Goal: Information Seeking & Learning: Learn about a topic

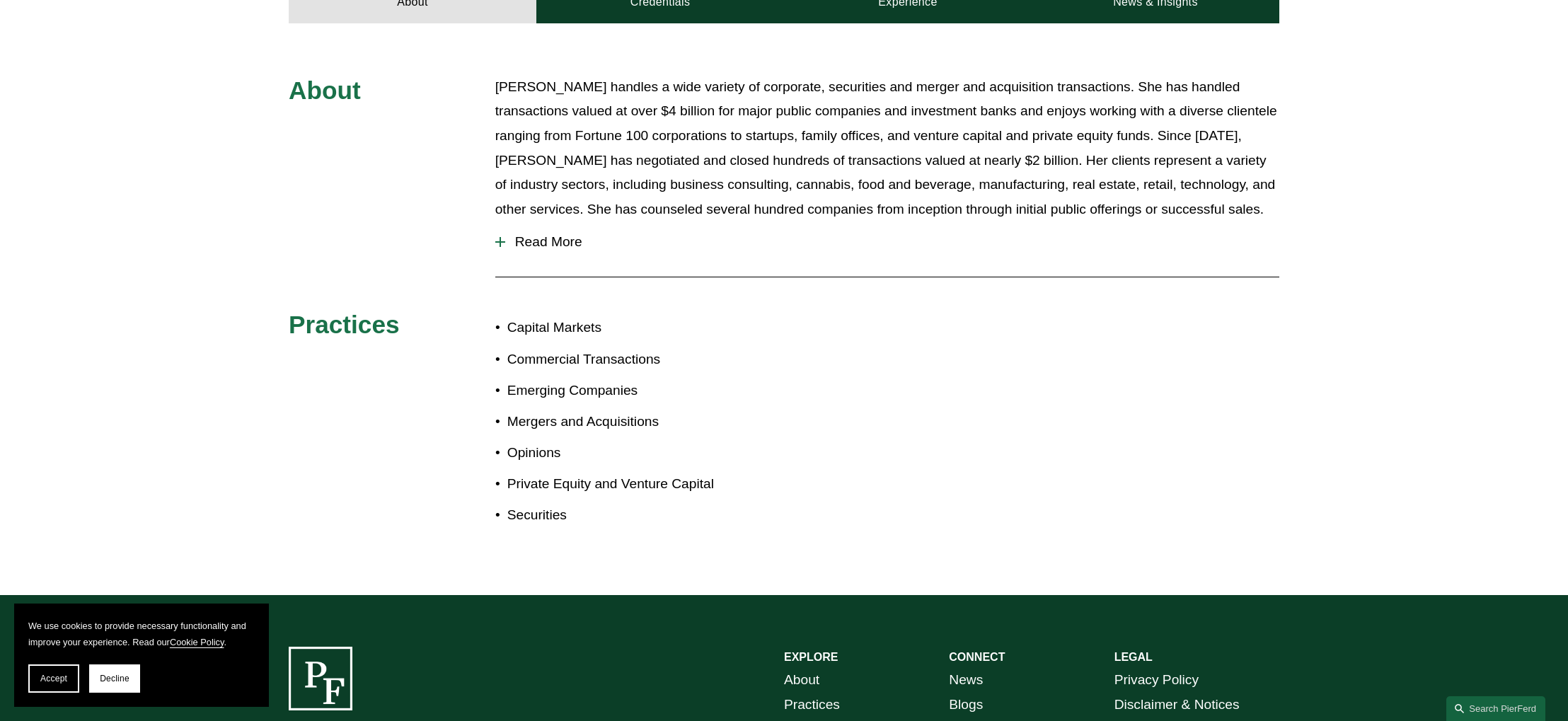
scroll to position [688, 0]
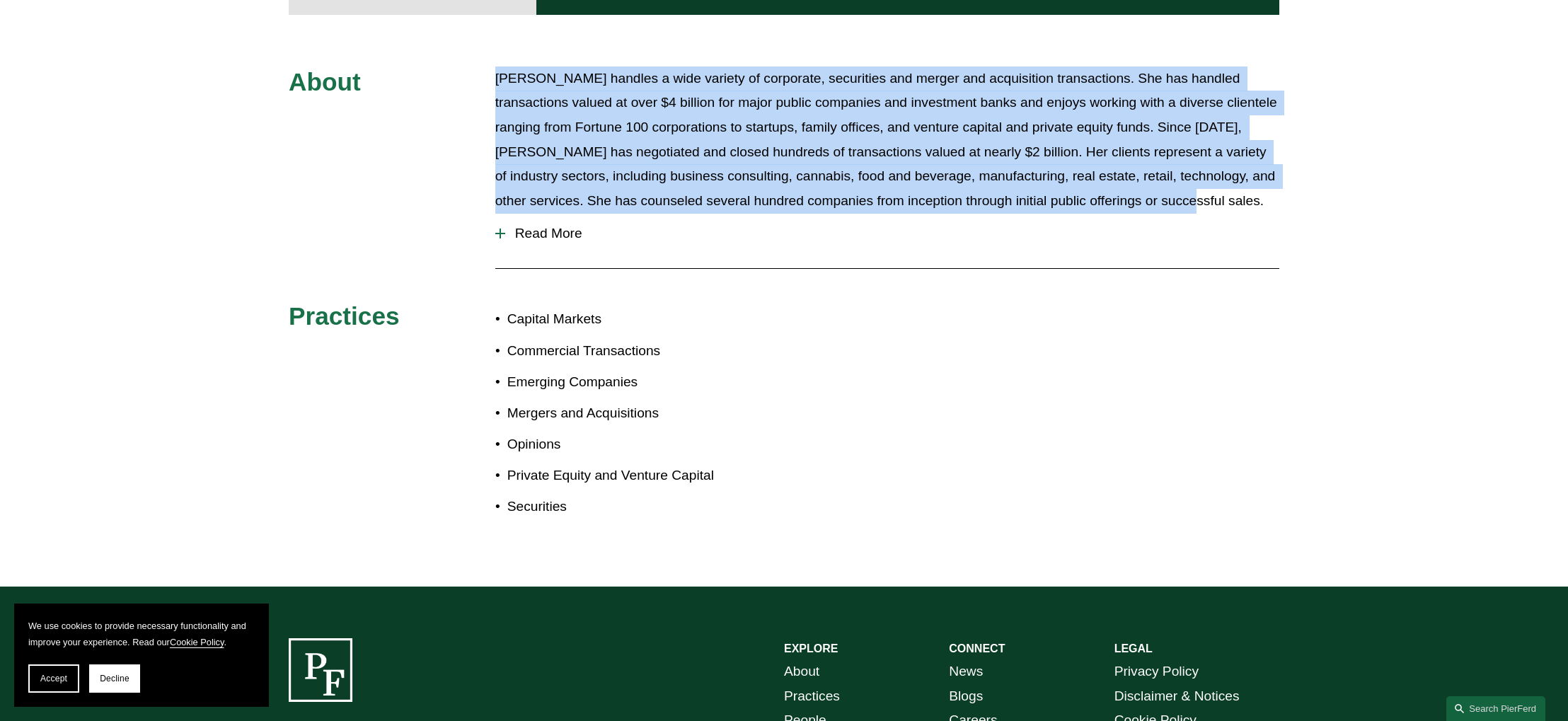
drag, startPoint x: 484, startPoint y: 47, endPoint x: 1258, endPoint y: 186, distance: 786.4
click at [1267, 186] on div "About [PERSON_NAME] handles a wide variety of corporate, securities and merger …" at bounding box center [784, 300] width 1568 height 469
click at [520, 226] on span "Read More" at bounding box center [892, 233] width 774 height 15
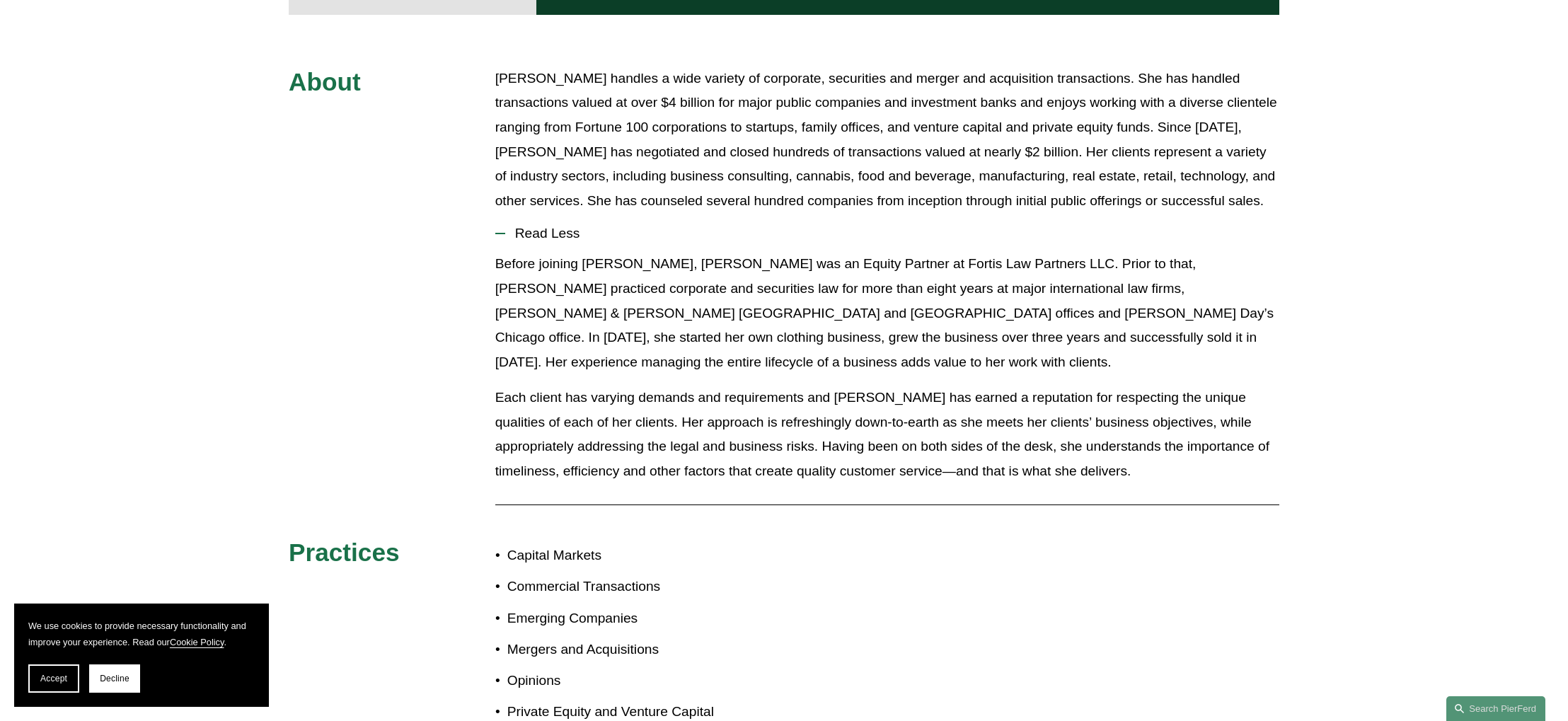
click at [483, 66] on div "About [PERSON_NAME] handles a wide variety of corporate, securities and merger …" at bounding box center [784, 419] width 1568 height 705
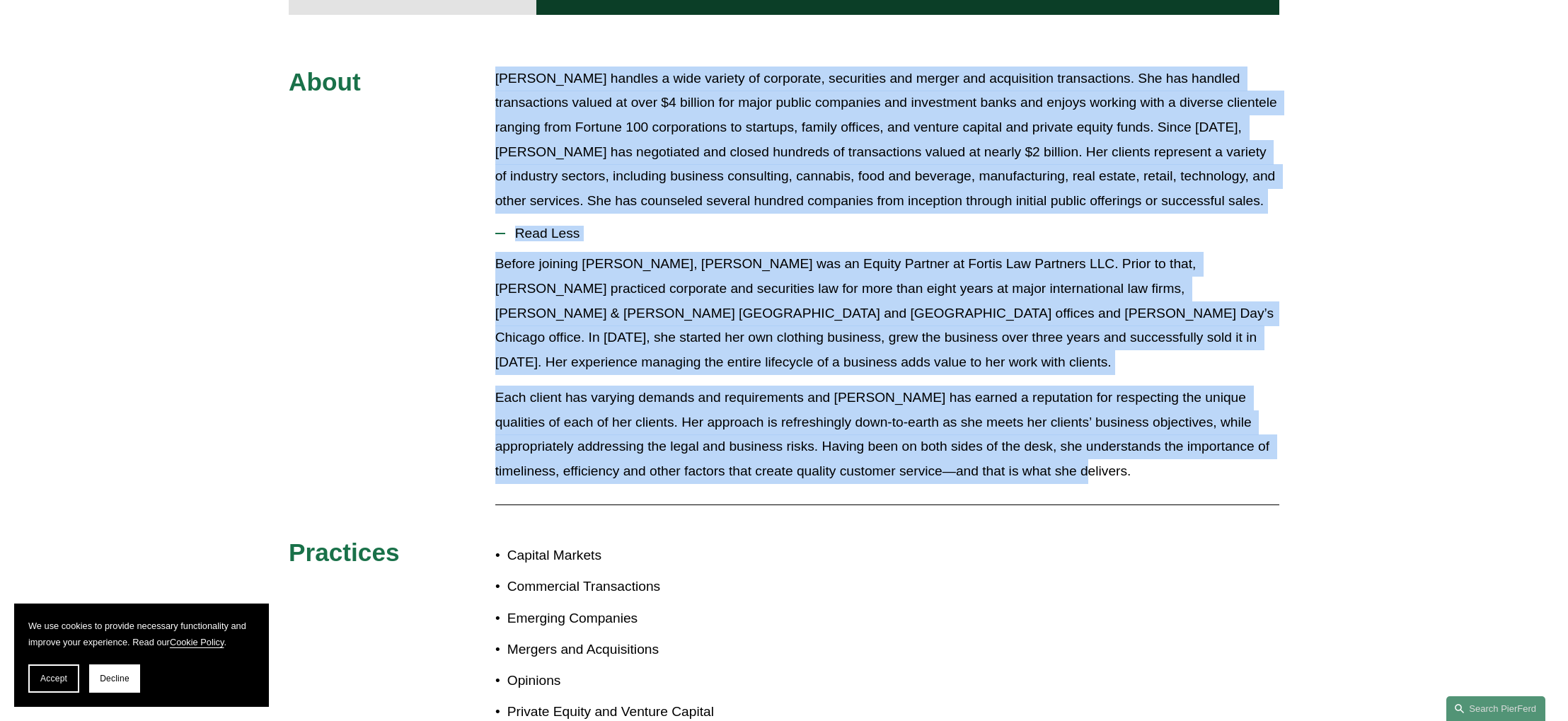
drag, startPoint x: 500, startPoint y: 64, endPoint x: 984, endPoint y: 352, distance: 563.2
click at [1168, 422] on div "About [PERSON_NAME] handles a wide variety of corporate, securities and merger …" at bounding box center [784, 419] width 1568 height 705
copy div "Lorem Ipsumd sitamet c adip elitsed do eiusmodte, incididunt utl etdolo mag ali…"
